Goal: Check status: Check status

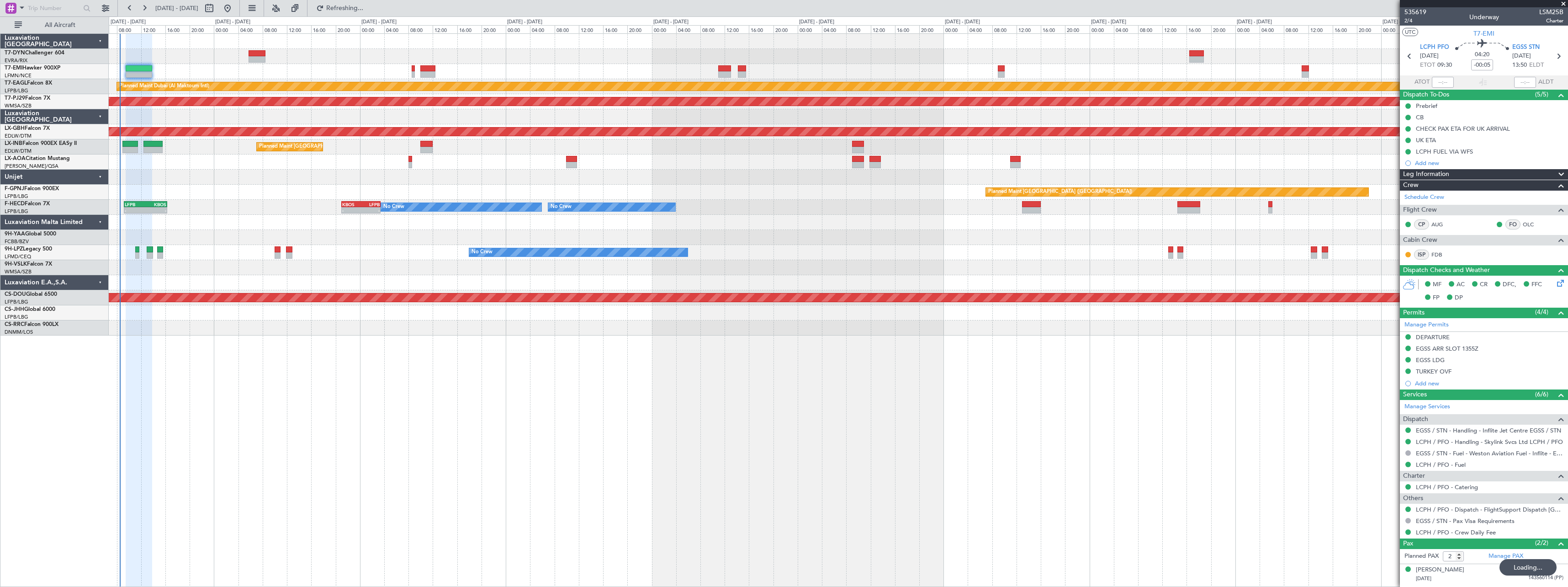
click at [363, 13] on button "Refreshing..." at bounding box center [339, 8] width 55 height 15
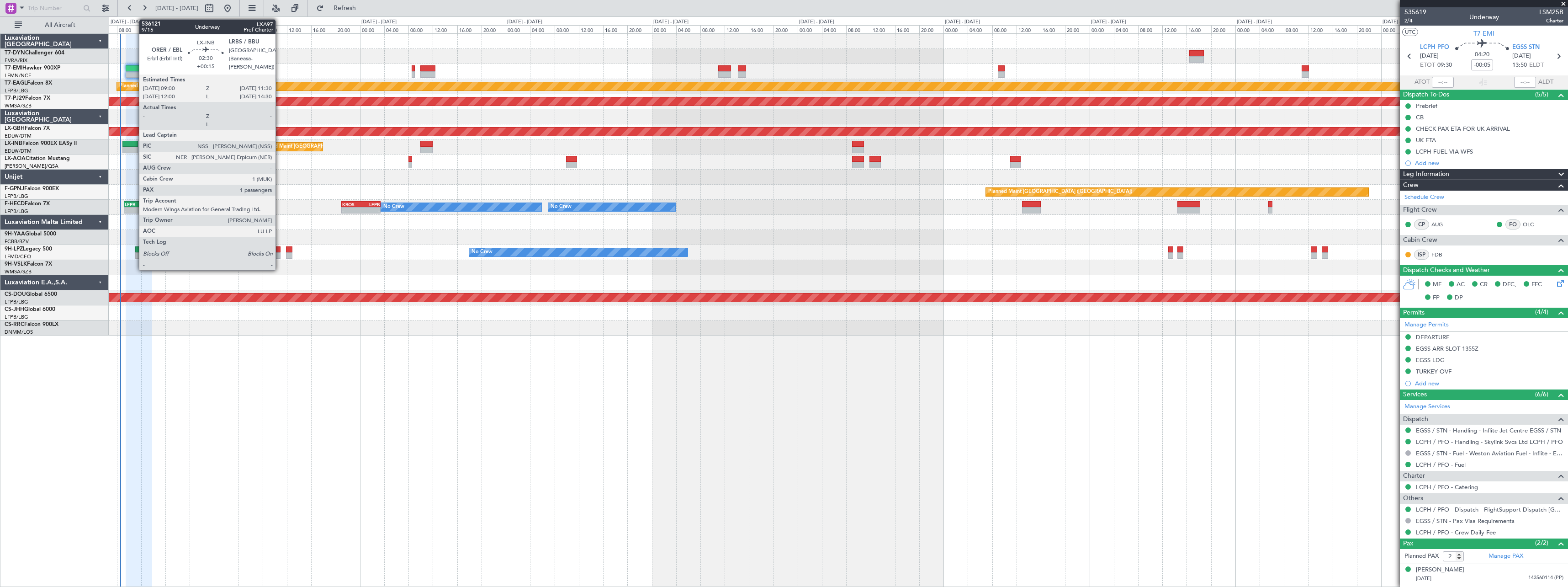
click at [134, 148] on div at bounding box center [130, 150] width 15 height 7
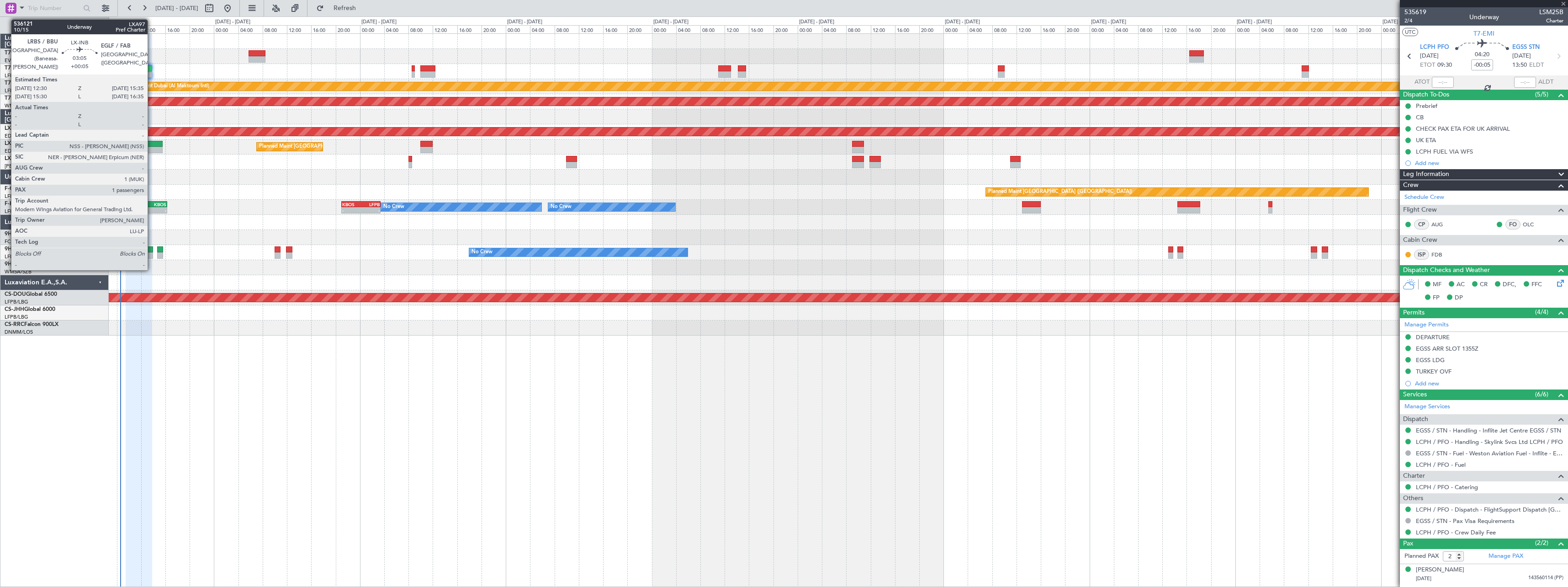
type input "+00:15"
type input "1"
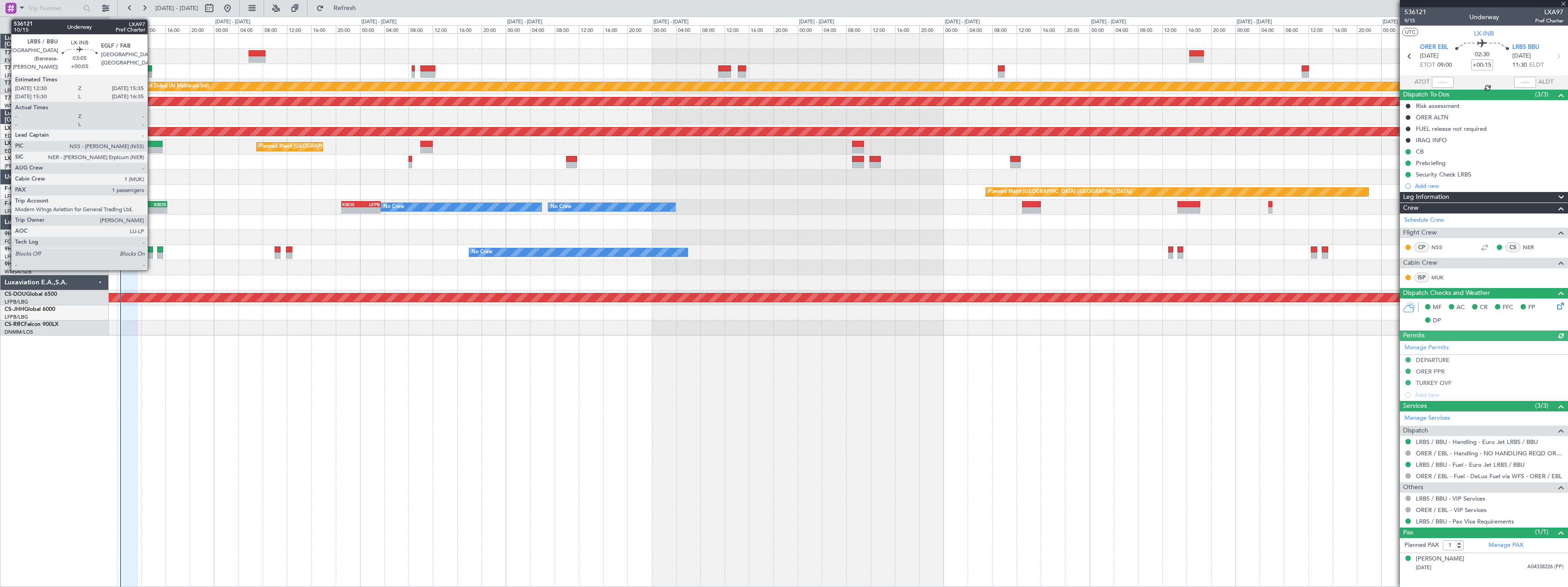
click at [152, 145] on div at bounding box center [153, 144] width 19 height 7
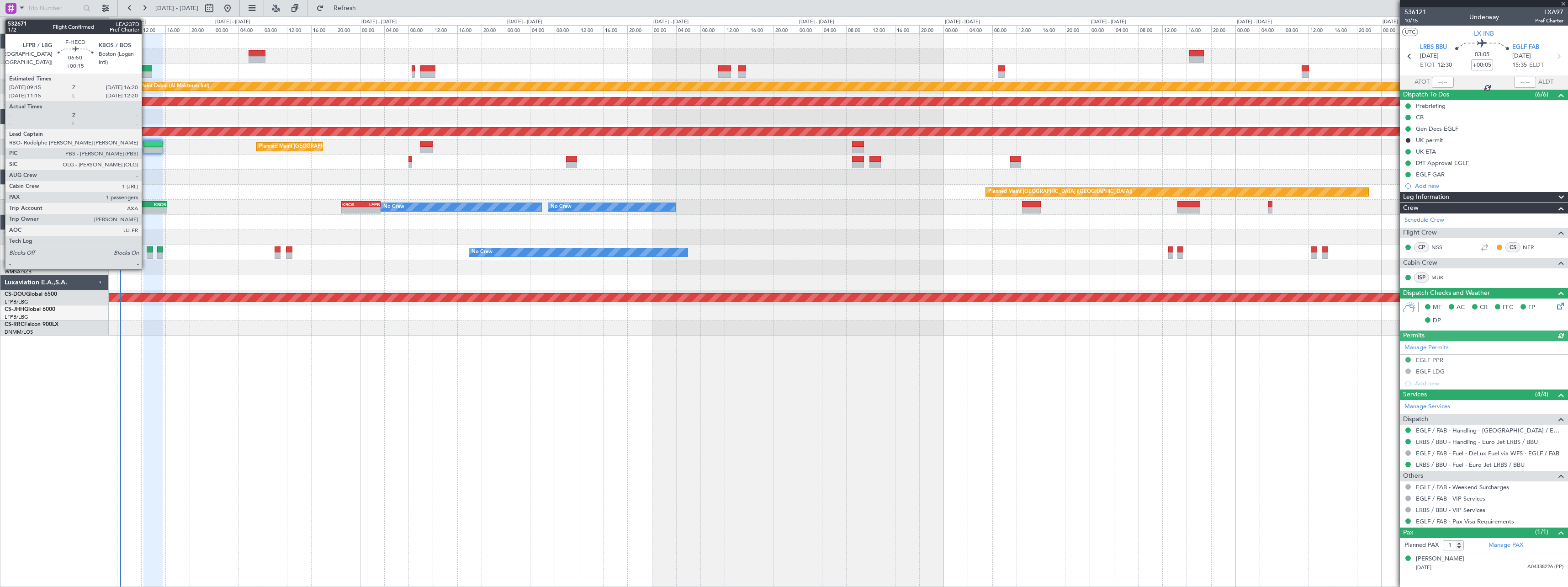
click at [146, 204] on div "KBOS" at bounding box center [156, 204] width 21 height 5
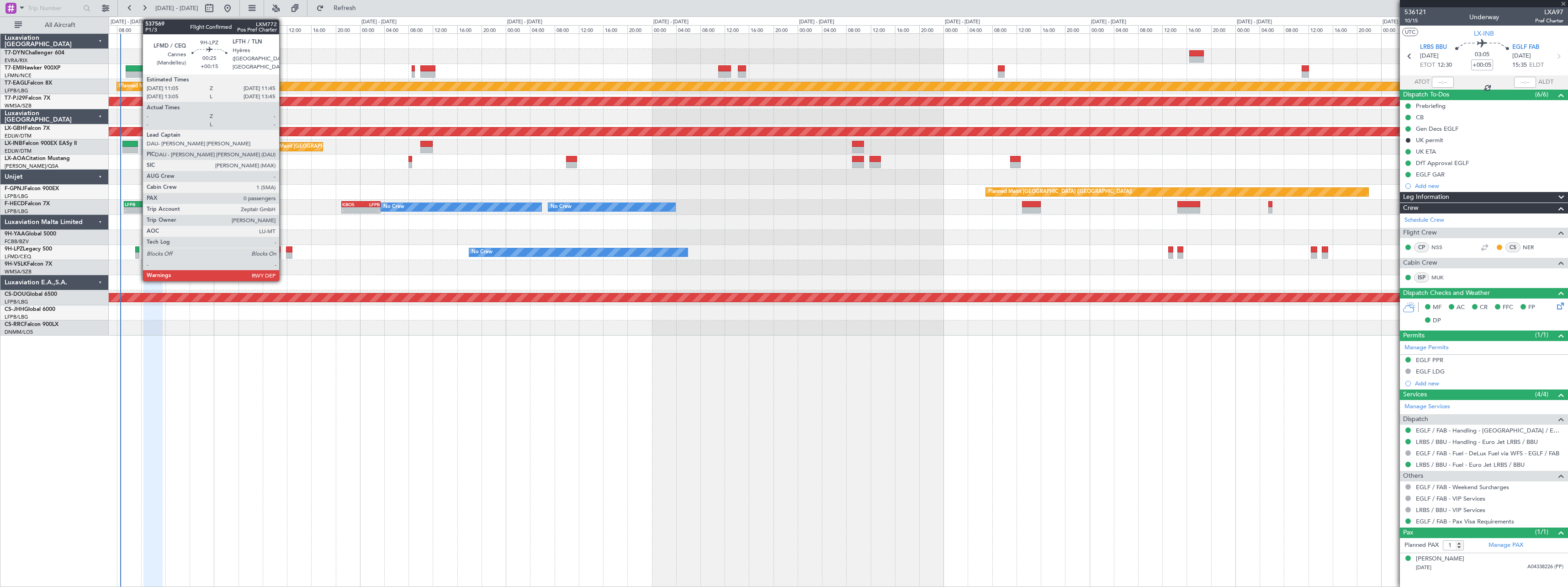
type input "+00:15"
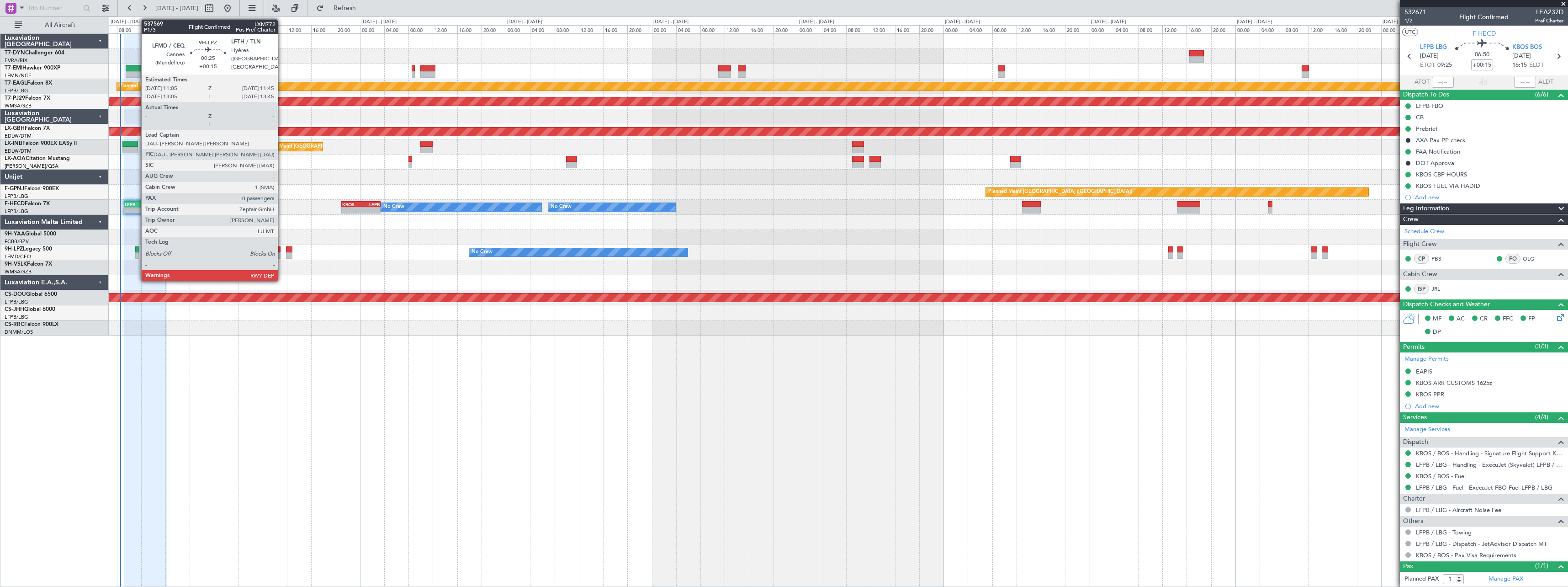
click at [136, 249] on div at bounding box center [137, 250] width 4 height 7
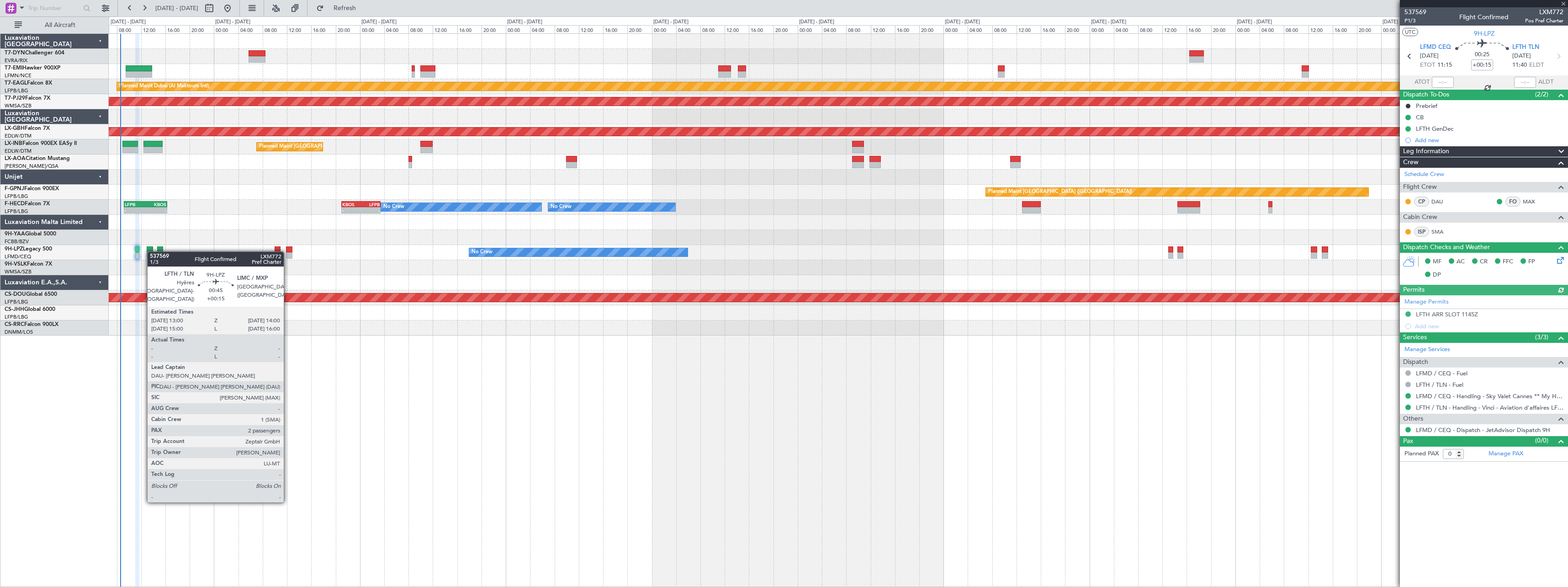
click at [152, 252] on div at bounding box center [150, 250] width 7 height 7
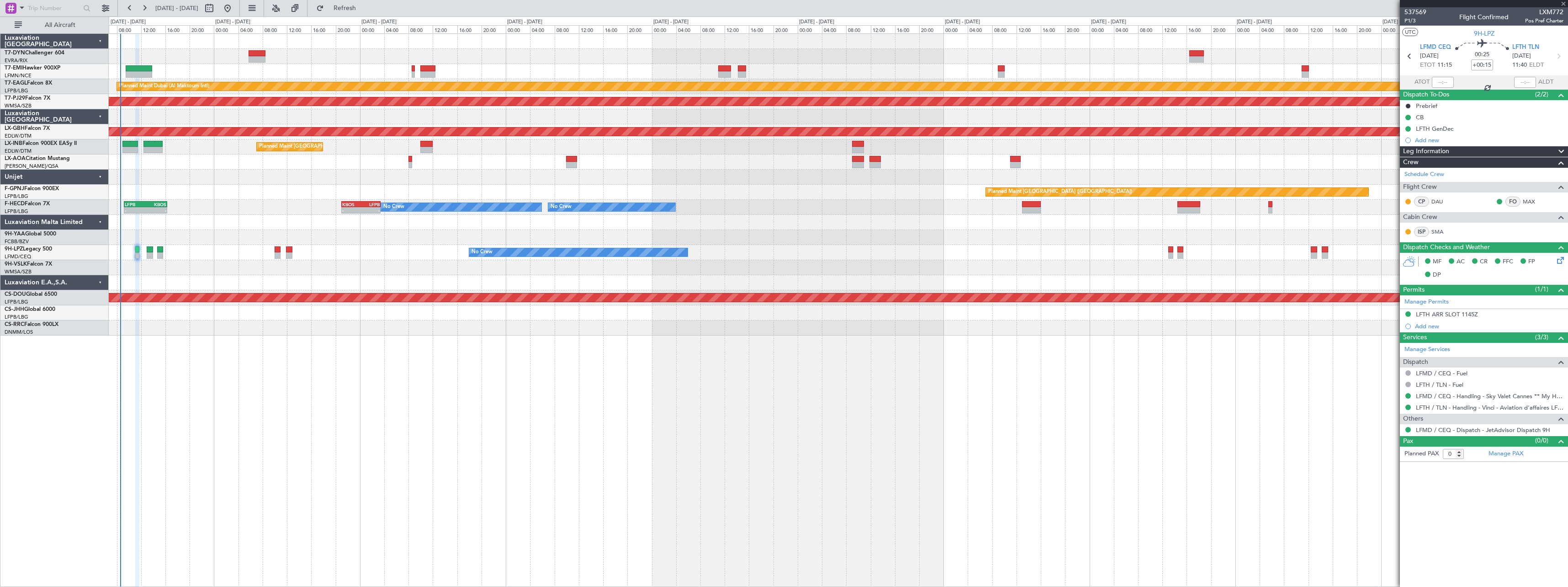
type input "2"
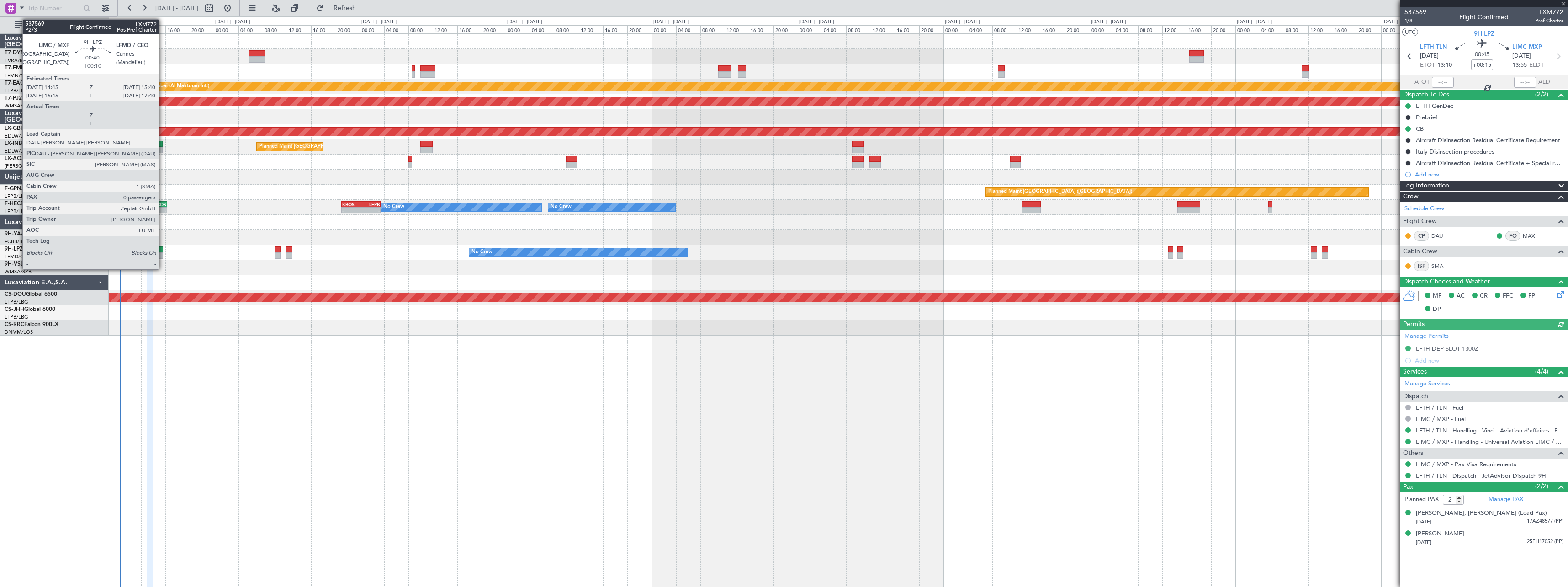
click at [163, 249] on div at bounding box center [160, 250] width 6 height 7
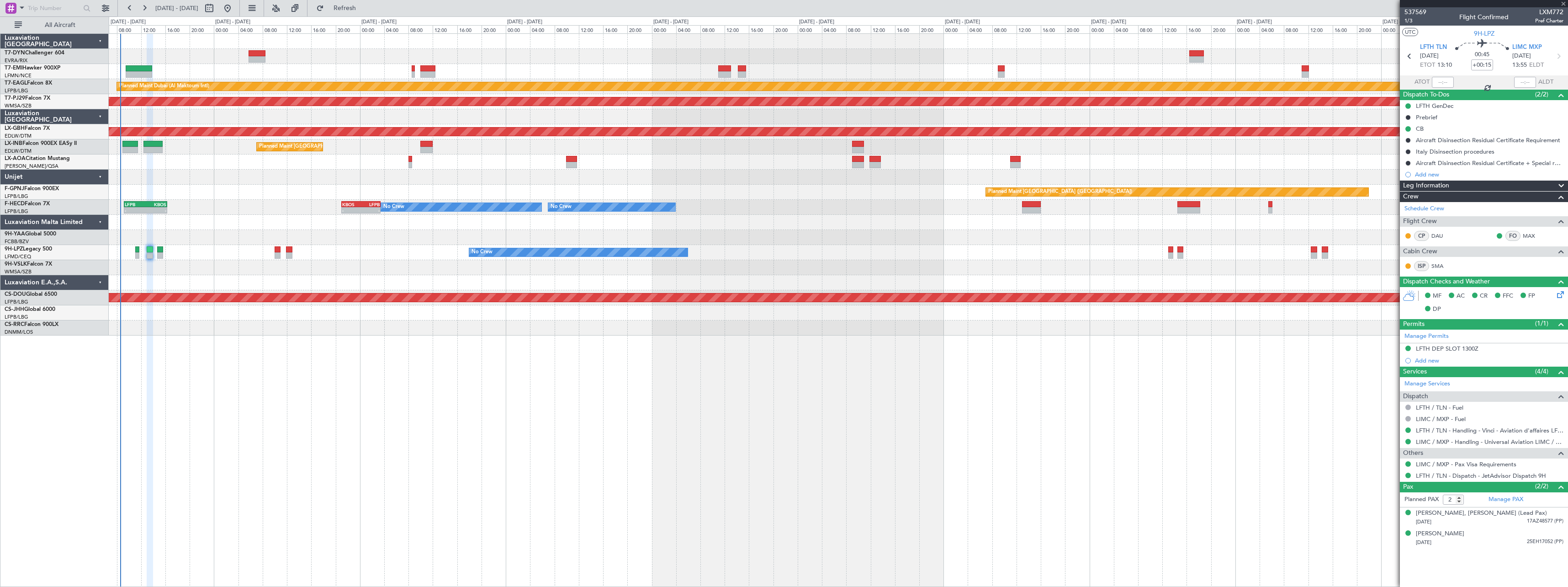
type input "+00:10"
type input "0"
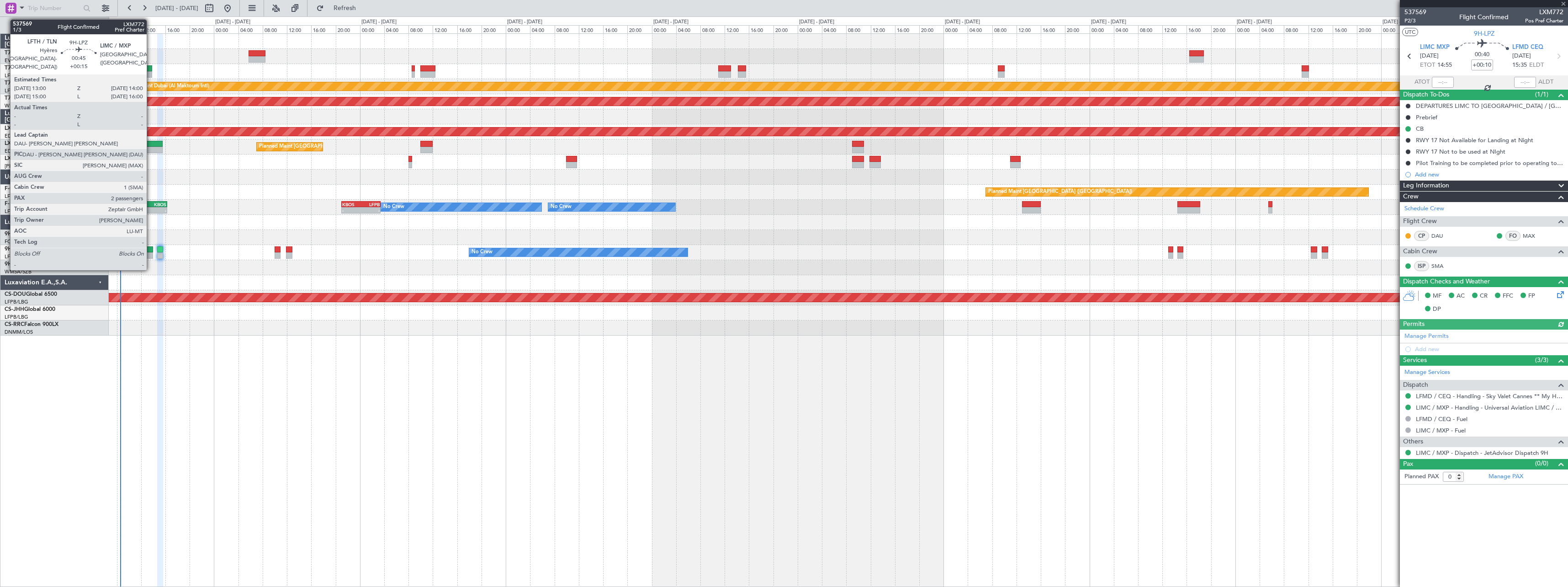
click at [151, 250] on div at bounding box center [150, 250] width 7 height 7
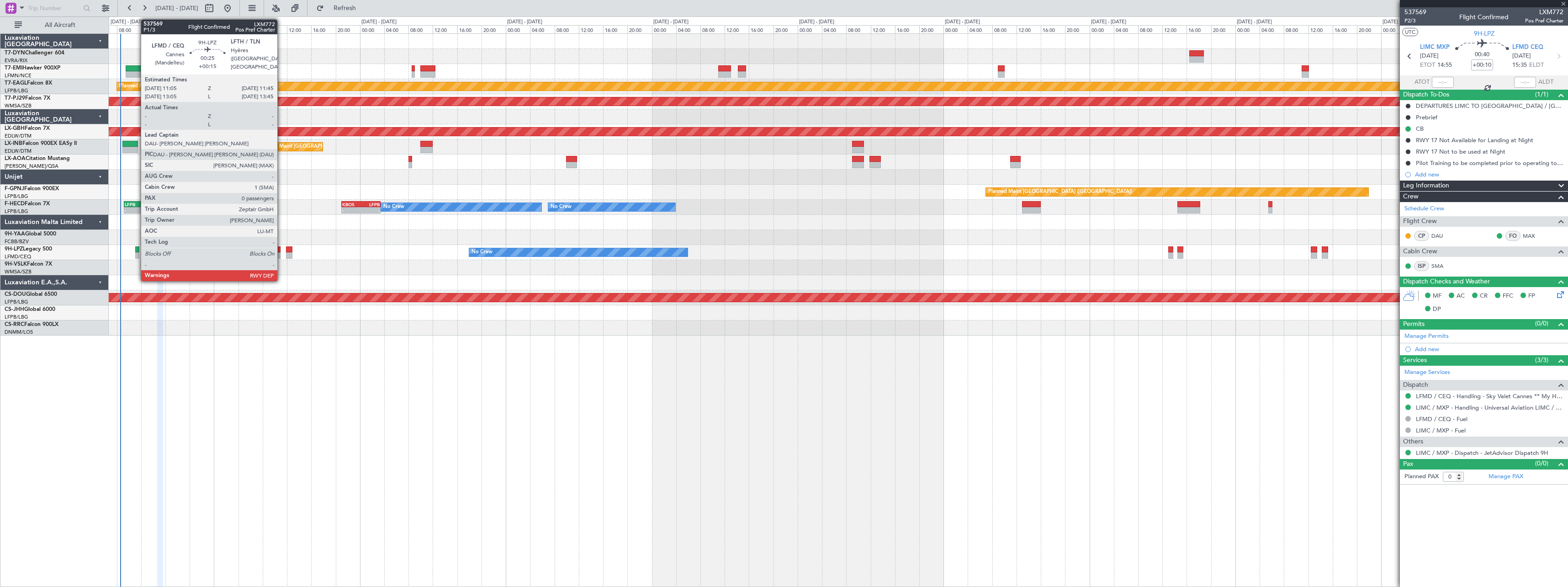
type input "+00:15"
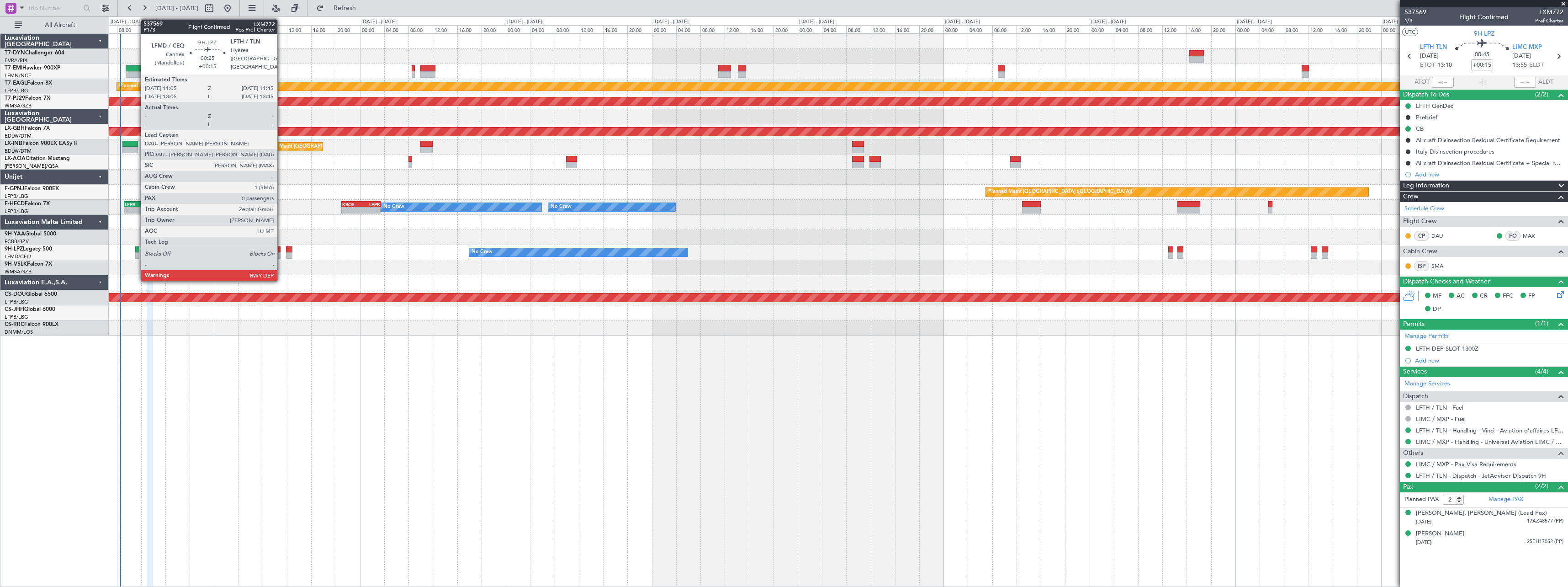
click at [136, 248] on div at bounding box center [137, 250] width 4 height 7
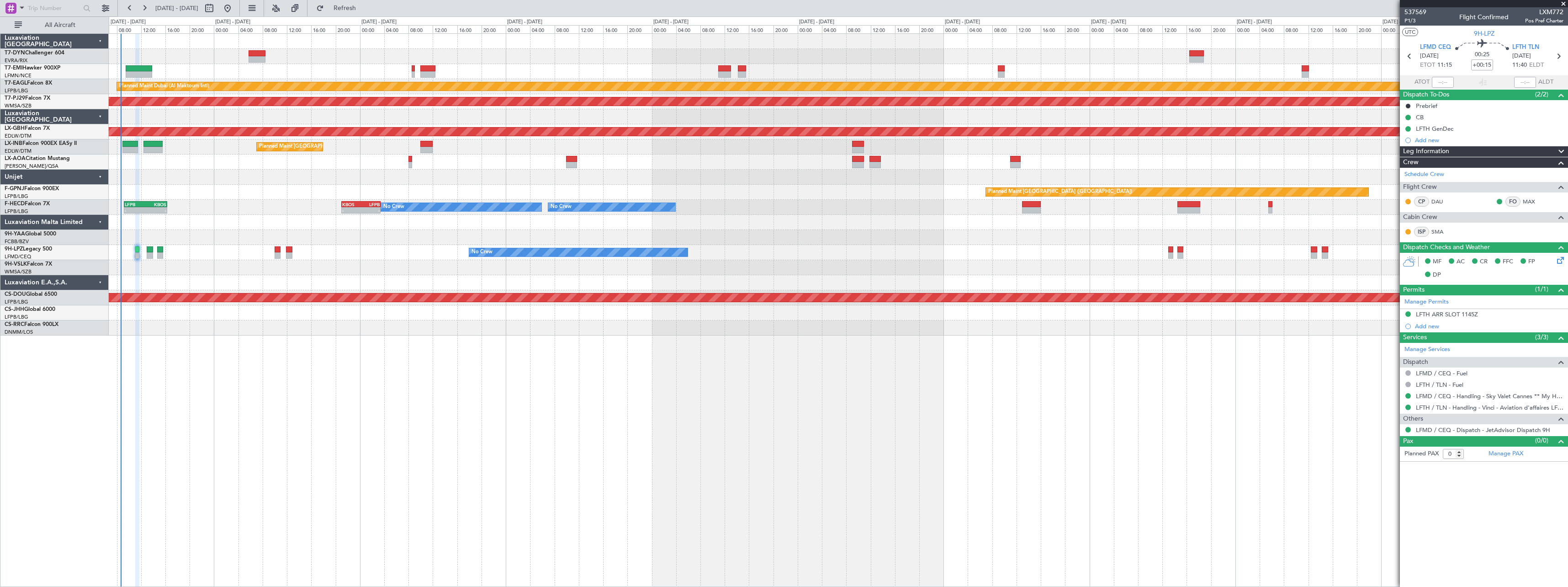
click at [946, 220] on div at bounding box center [838, 222] width 1459 height 15
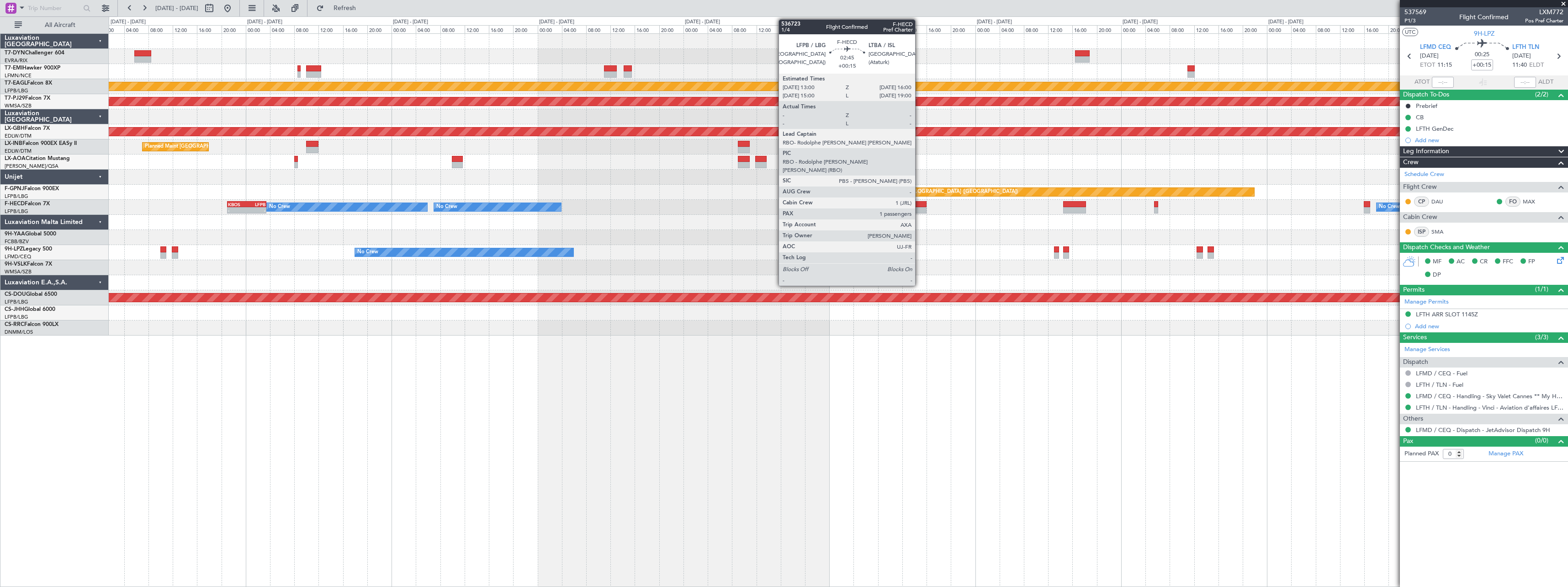
click at [919, 204] on div at bounding box center [917, 204] width 18 height 7
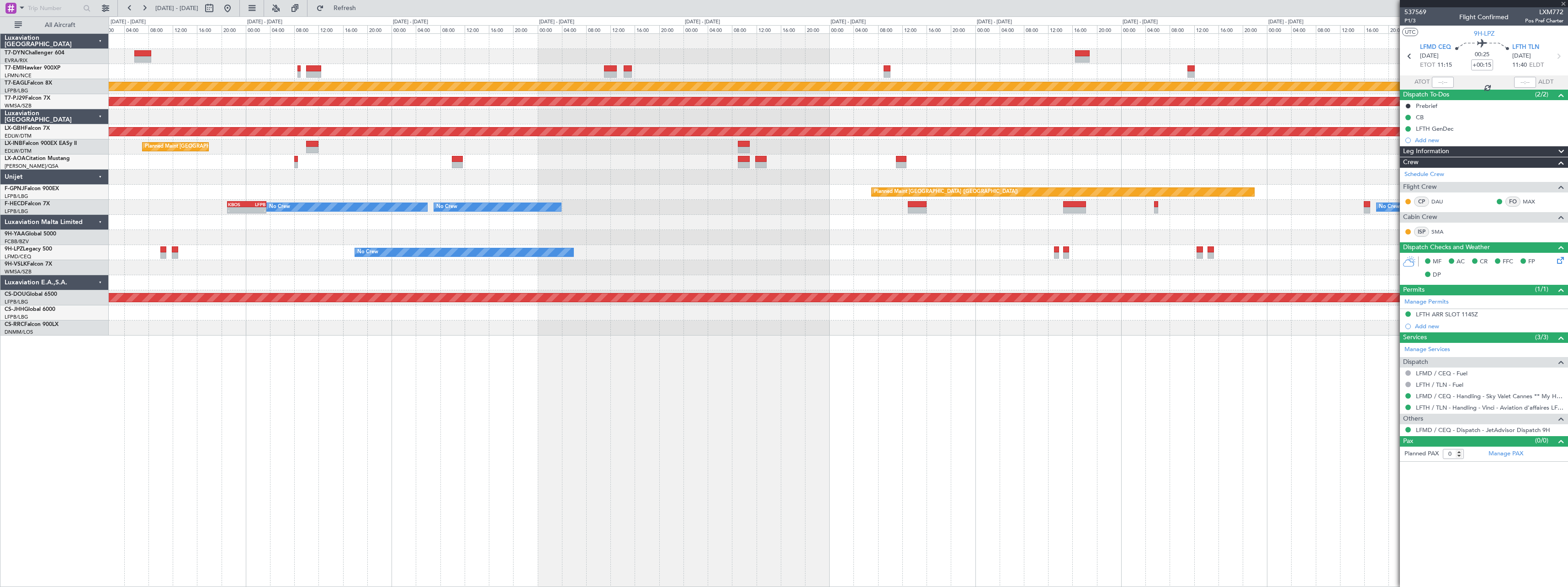
type input "1"
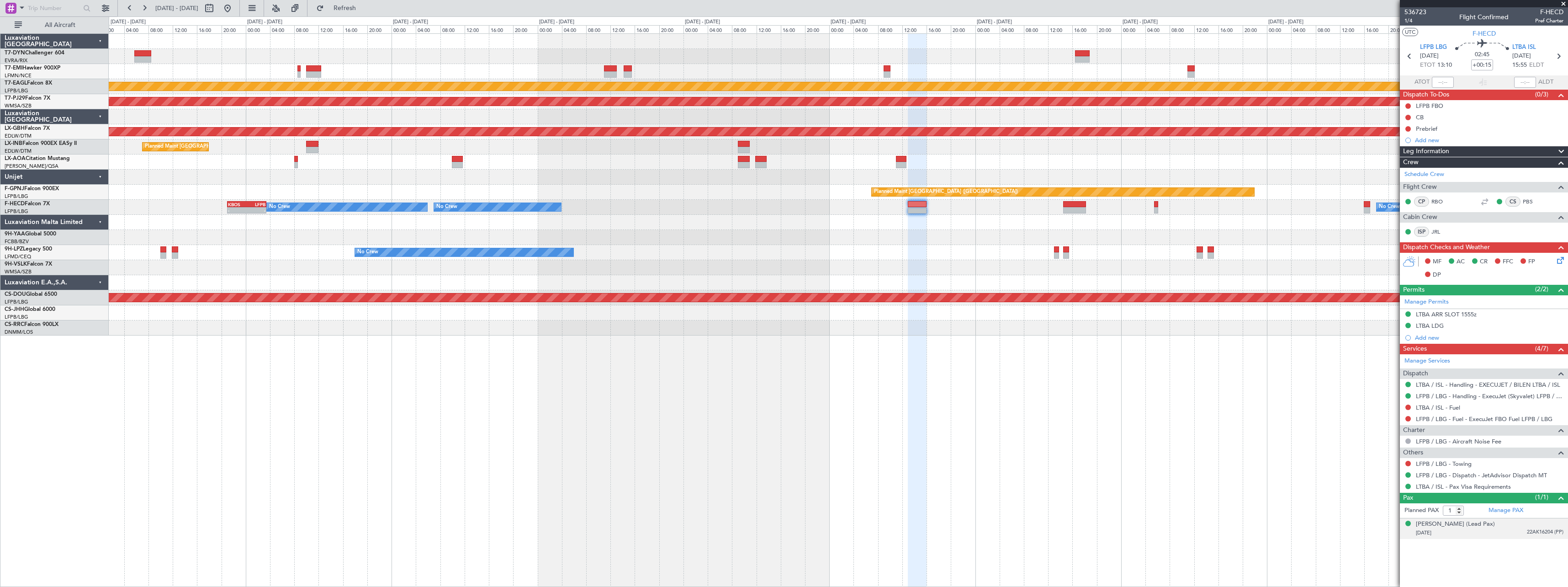
click at [1508, 524] on div "[PERSON_NAME] (Lead Pax) [DATE] 22AK16204 (PP)" at bounding box center [1490, 528] width 148 height 18
click at [1455, 522] on div "[PERSON_NAME] (Lead Pax)" at bounding box center [1455, 524] width 79 height 9
click at [364, 7] on span "Refresh" at bounding box center [345, 9] width 39 height 7
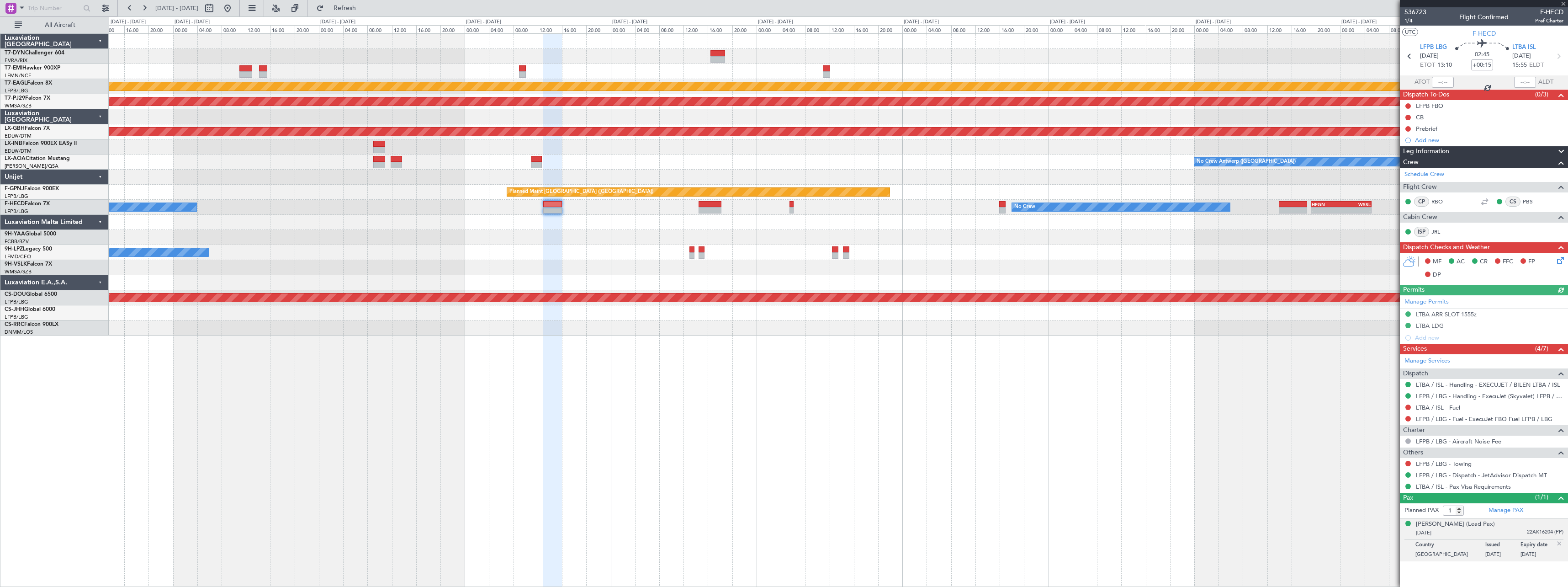
click at [510, 246] on div "Planned Maint Dubai (Al Maktoum Intl) Planned Maint [GEOGRAPHIC_DATA] (Sultan […" at bounding box center [838, 184] width 1459 height 301
click at [1466, 525] on div "[PERSON_NAME] (Lead Pax)" at bounding box center [1455, 524] width 79 height 9
